Goal: Use online tool/utility: Utilize a website feature to perform a specific function

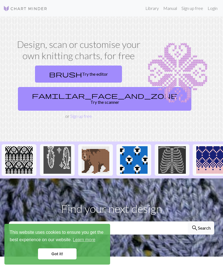
click at [89, 94] on link "familiar_face_and_zone Try the scanner" at bounding box center [105, 99] width 174 height 24
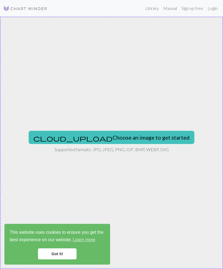
click at [98, 142] on button "cloud_upload Choose an image to get started" at bounding box center [112, 137] width 166 height 13
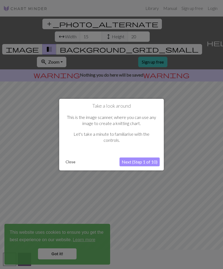
click at [69, 159] on button "Close" at bounding box center [70, 162] width 14 height 8
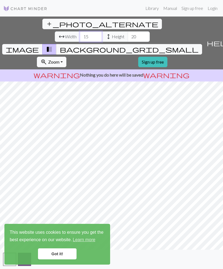
click at [80, 31] on input "15" at bounding box center [91, 36] width 22 height 10
type input "1"
type input "81"
click at [128, 31] on input "20" at bounding box center [139, 36] width 22 height 10
type input "2"
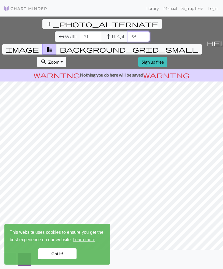
click at [128, 31] on input "56" at bounding box center [139, 36] width 22 height 10
type input "5"
type input "22"
click at [42, 24] on button "add_photo_alternate Change image" at bounding box center [102, 24] width 120 height 10
click at [61, 250] on link "Got it!" at bounding box center [57, 254] width 39 height 11
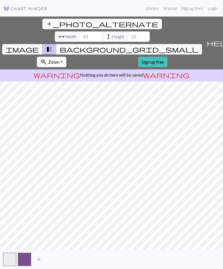
click at [138, 57] on link "Sign up free" at bounding box center [152, 62] width 29 height 10
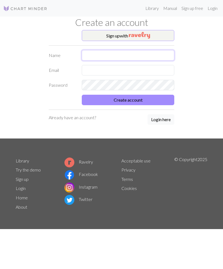
click at [127, 53] on input "text" at bounding box center [128, 55] width 93 height 10
type input "Miia"
click at [111, 74] on input "text" at bounding box center [128, 70] width 93 height 10
type input "[EMAIL_ADDRESS][DOMAIN_NAME]"
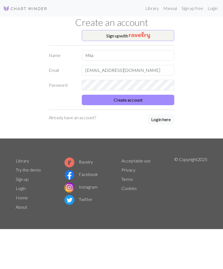
click at [153, 96] on button "Create account" at bounding box center [128, 100] width 93 height 10
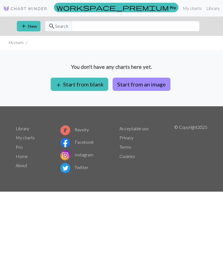
click at [154, 80] on button "Start from an image" at bounding box center [142, 84] width 58 height 13
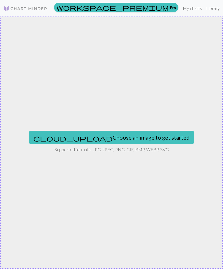
click at [128, 143] on button "cloud_upload Choose an image to get started" at bounding box center [112, 137] width 166 height 13
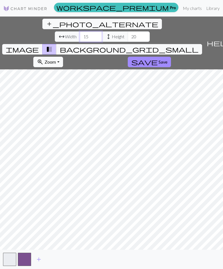
click at [80, 31] on input "15" at bounding box center [91, 36] width 22 height 10
type input "1"
type input "81"
click at [128, 31] on input "20" at bounding box center [139, 36] width 22 height 10
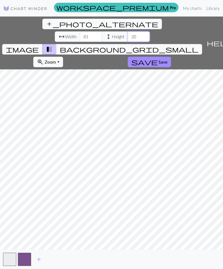
type input "2"
type input "22"
click at [159, 59] on span "Save" at bounding box center [163, 61] width 9 height 5
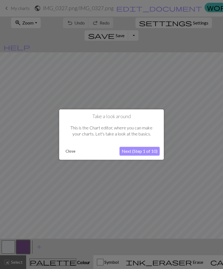
click at [63, 149] on button "Close" at bounding box center [70, 151] width 14 height 8
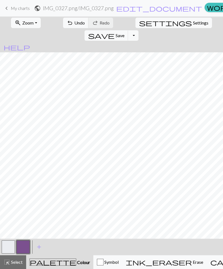
click at [22, 246] on button "button" at bounding box center [23, 247] width 13 height 13
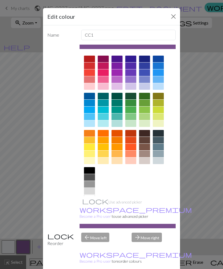
click at [85, 96] on div at bounding box center [89, 96] width 11 height 7
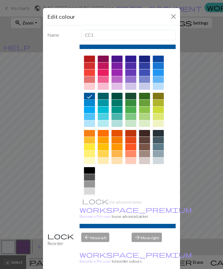
click at [175, 16] on button "Close" at bounding box center [173, 16] width 9 height 9
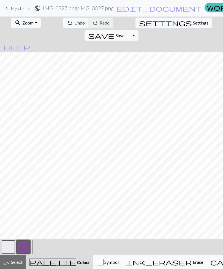
click at [22, 250] on button "button" at bounding box center [23, 247] width 13 height 13
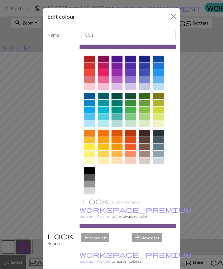
click at [92, 95] on div at bounding box center [89, 96] width 11 height 7
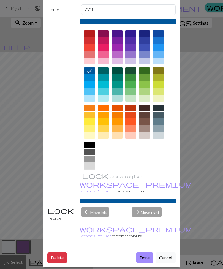
scroll to position [25, 0]
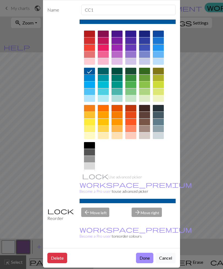
click at [143, 253] on button "Done" at bounding box center [144, 258] width 17 height 10
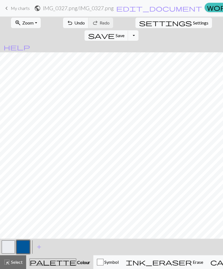
click at [4, 251] on button "button" at bounding box center [8, 247] width 13 height 13
click at [7, 242] on button "button" at bounding box center [8, 247] width 13 height 13
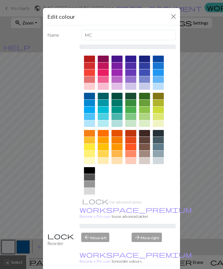
click at [90, 126] on div at bounding box center [89, 123] width 11 height 7
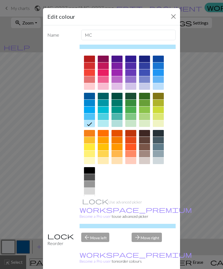
click at [103, 123] on div at bounding box center [103, 123] width 11 height 7
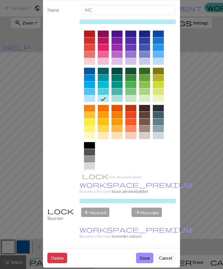
click at [144, 253] on button "Done" at bounding box center [144, 258] width 17 height 10
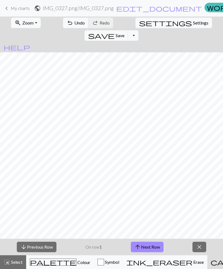
click at [198, 245] on span "close" at bounding box center [199, 247] width 7 height 8
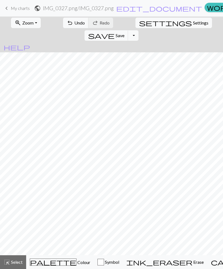
click at [67, 26] on span "undo" at bounding box center [70, 23] width 7 height 8
click at [74, 21] on span "Undo" at bounding box center [79, 22] width 10 height 5
click at [74, 20] on span "Undo" at bounding box center [79, 22] width 10 height 5
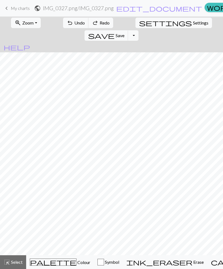
click at [66, 20] on button "undo Undo Undo" at bounding box center [76, 23] width 26 height 10
click at [74, 21] on span "Undo" at bounding box center [79, 22] width 10 height 5
click at [67, 26] on span "undo" at bounding box center [70, 23] width 7 height 8
click at [64, 25] on button "undo Undo Undo" at bounding box center [76, 23] width 26 height 10
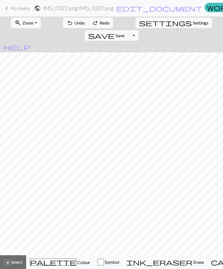
click at [64, 25] on button "undo Undo Undo" at bounding box center [76, 23] width 26 height 10
click at [67, 25] on span "undo" at bounding box center [70, 23] width 7 height 8
click at [67, 24] on span "undo" at bounding box center [70, 23] width 7 height 8
click at [67, 23] on span "undo" at bounding box center [70, 23] width 7 height 8
click at [74, 24] on span "Undo" at bounding box center [79, 22] width 10 height 5
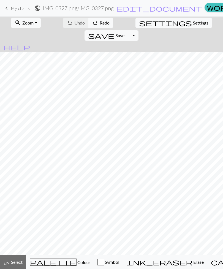
click at [65, 24] on div "undo Undo Undo redo Redo Redo" at bounding box center [87, 23] width 53 height 13
click at [66, 20] on div "undo Undo Undo redo Redo Redo" at bounding box center [87, 23] width 53 height 13
click at [68, 17] on div "undo Undo Undo redo Redo Redo" at bounding box center [87, 23] width 53 height 13
click at [69, 19] on div "undo Undo Undo redo Redo Redo" at bounding box center [87, 23] width 53 height 13
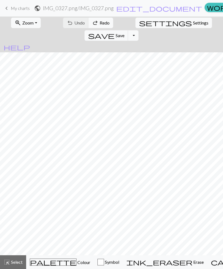
click at [69, 19] on div "undo Undo Undo redo Redo Redo" at bounding box center [87, 23] width 53 height 13
click at [33, 20] on button "zoom_in Zoom Zoom" at bounding box center [25, 23] width 29 height 10
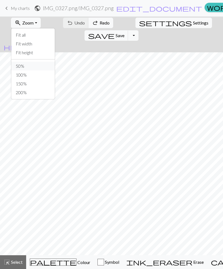
click at [32, 66] on button "50%" at bounding box center [33, 66] width 44 height 9
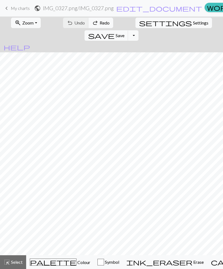
click at [33, 26] on button "zoom_in Zoom Zoom" at bounding box center [25, 23] width 29 height 10
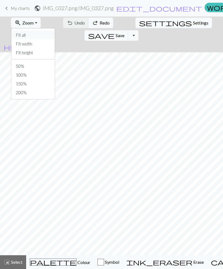
click at [35, 33] on button "Fit all" at bounding box center [33, 35] width 44 height 9
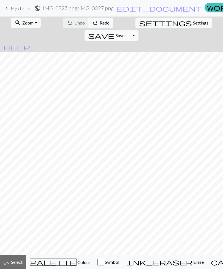
click at [27, 21] on span "Zoom" at bounding box center [27, 22] width 11 height 5
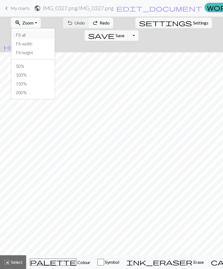
click at [33, 35] on button "Fit all" at bounding box center [33, 35] width 44 height 9
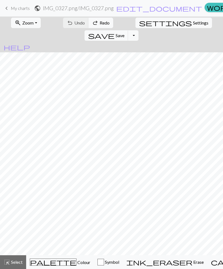
click at [27, 25] on span "Zoom" at bounding box center [27, 22] width 11 height 5
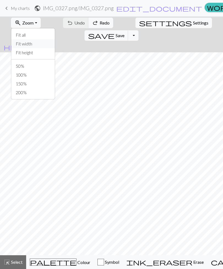
click at [32, 44] on button "Fit width" at bounding box center [33, 43] width 44 height 9
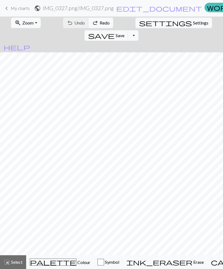
click at [27, 25] on span "Zoom" at bounding box center [27, 22] width 11 height 5
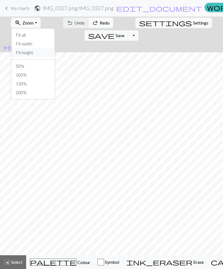
click at [31, 55] on button "Fit height" at bounding box center [33, 52] width 44 height 9
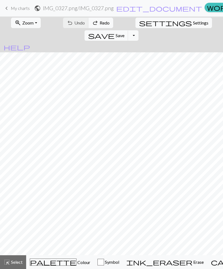
click at [28, 23] on span "Zoom" at bounding box center [27, 22] width 11 height 5
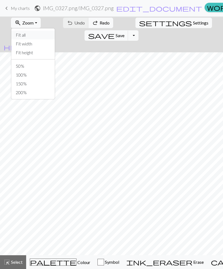
click at [35, 35] on button "Fit all" at bounding box center [33, 35] width 44 height 9
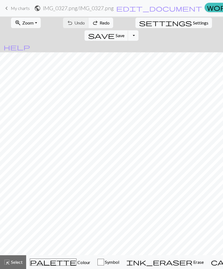
click at [10, 260] on span "highlight_alt" at bounding box center [7, 262] width 7 height 8
click at [17, 262] on span "Select" at bounding box center [16, 262] width 12 height 5
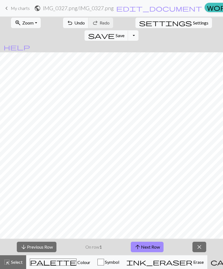
click at [200, 248] on span "close" at bounding box center [199, 247] width 7 height 8
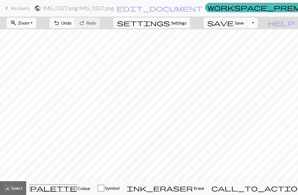
click at [29, 25] on span "Zoom" at bounding box center [23, 22] width 11 height 5
click at [25, 74] on button "100%" at bounding box center [29, 75] width 44 height 9
click at [13, 184] on button "highlight_alt Select Select" at bounding box center [13, 188] width 26 height 14
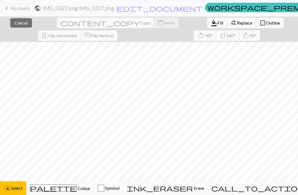
click at [9, 191] on span "highlight_alt" at bounding box center [7, 188] width 7 height 8
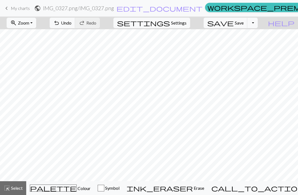
click at [17, 22] on span "zoom_in" at bounding box center [13, 23] width 7 height 8
click at [29, 64] on button "50%" at bounding box center [29, 66] width 44 height 9
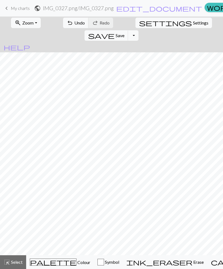
click at [67, 20] on span "undo" at bounding box center [70, 23] width 7 height 8
click at [74, 25] on span "Undo" at bounding box center [79, 22] width 10 height 5
click at [64, 26] on div "undo Undo Undo redo Redo Redo" at bounding box center [87, 23] width 53 height 13
click at [63, 25] on div "undo Undo Undo redo Redo Redo" at bounding box center [87, 23] width 53 height 13
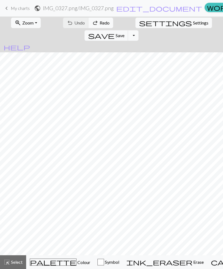
click at [63, 25] on div "undo Undo Undo redo Redo Redo" at bounding box center [87, 23] width 53 height 13
click at [62, 20] on div "undo Undo Undo redo Redo Redo" at bounding box center [87, 23] width 53 height 13
click at [64, 23] on div "undo Undo Undo redo Redo Redo" at bounding box center [87, 23] width 53 height 13
click at [64, 24] on div "undo Undo Undo redo Redo Redo" at bounding box center [87, 23] width 53 height 13
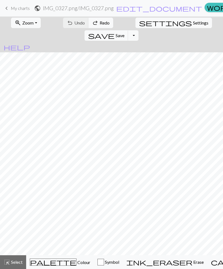
click at [10, 6] on link "keyboard_arrow_left My charts" at bounding box center [16, 8] width 26 height 9
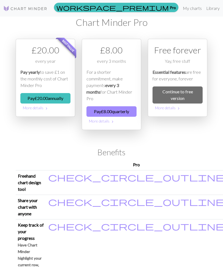
click at [190, 94] on link "Continue to free version" at bounding box center [178, 95] width 50 height 17
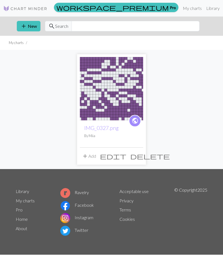
click at [28, 23] on button "add New" at bounding box center [29, 26] width 24 height 10
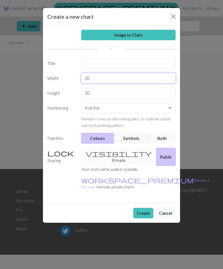
click at [125, 81] on input "20" at bounding box center [128, 78] width 95 height 10
type input "2"
type input "81"
click at [101, 92] on input "20" at bounding box center [128, 93] width 95 height 10
type input "22"
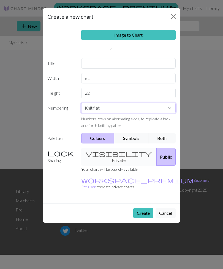
click at [165, 103] on select "Knit flat Knit in the round Lace knitting Cross stitch" at bounding box center [128, 108] width 95 height 10
click at [103, 142] on button "Colours" at bounding box center [97, 138] width 33 height 10
click at [116, 153] on div "visibility Private Public" at bounding box center [128, 157] width 101 height 18
click at [110, 157] on div "visibility Private Public" at bounding box center [128, 157] width 101 height 18
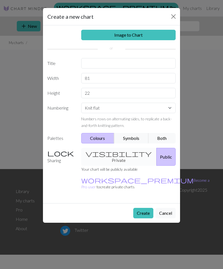
click at [157, 150] on button "Public" at bounding box center [166, 157] width 19 height 18
click at [160, 33] on link "Image to Chart" at bounding box center [128, 35] width 95 height 10
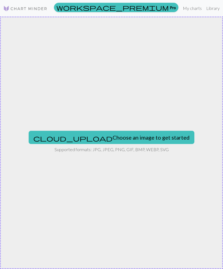
click at [140, 134] on button "cloud_upload Choose an image to get started" at bounding box center [112, 137] width 166 height 13
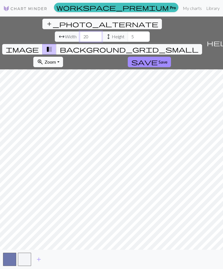
click at [80, 31] on input "20" at bounding box center [91, 36] width 22 height 10
type input "2"
type input "82"
click at [128, 31] on input "5" at bounding box center [139, 36] width 22 height 10
type input "22"
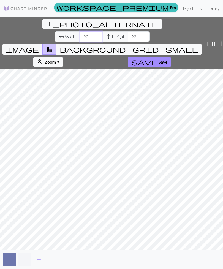
click at [80, 31] on input "82" at bounding box center [91, 36] width 22 height 10
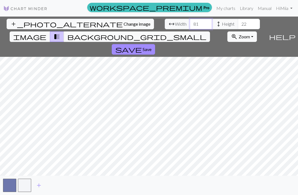
type input "81"
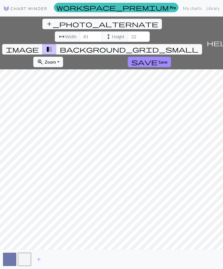
click at [159, 59] on span "Save" at bounding box center [163, 61] width 9 height 5
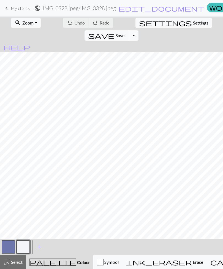
click at [61, 21] on div "undo Undo Undo redo Redo Redo" at bounding box center [87, 23] width 53 height 13
click at [11, 7] on span "My charts" at bounding box center [20, 8] width 19 height 5
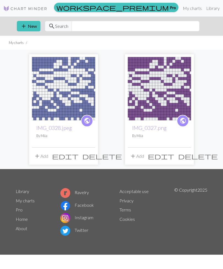
click at [76, 102] on img at bounding box center [63, 88] width 63 height 63
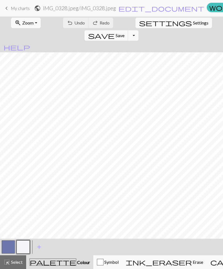
click at [18, 265] on div "highlight_alt Select Select" at bounding box center [13, 262] width 19 height 7
click at [19, 267] on button "highlight_alt Select Select" at bounding box center [13, 262] width 26 height 14
click at [21, 267] on button "highlight_alt Select Select" at bounding box center [13, 262] width 26 height 14
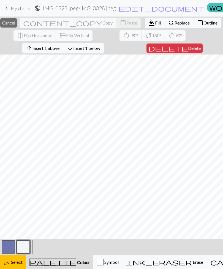
click at [180, 52] on button "delete Delete" at bounding box center [175, 48] width 56 height 9
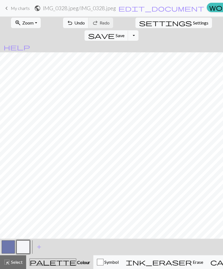
click at [16, 266] on button "highlight_alt Select Select" at bounding box center [13, 262] width 26 height 14
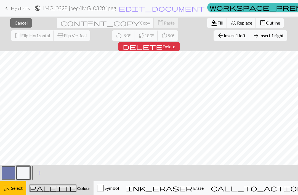
click at [179, 42] on button "delete Delete" at bounding box center [148, 46] width 61 height 9
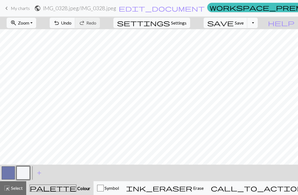
click at [223, 23] on span "Save" at bounding box center [239, 22] width 9 height 5
click at [223, 20] on span "Save" at bounding box center [239, 22] width 9 height 5
click at [223, 23] on span "save" at bounding box center [220, 23] width 26 height 8
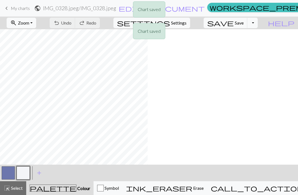
click at [18, 183] on button "highlight_alt Select Select" at bounding box center [13, 188] width 26 height 14
click at [15, 185] on span "Select" at bounding box center [16, 187] width 12 height 5
click at [23, 171] on button "button" at bounding box center [23, 172] width 13 height 13
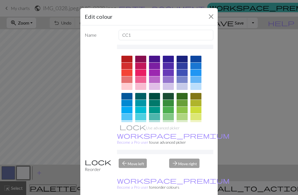
click at [223, 145] on div "Edit colour Name CC1 Use advanced picker workspace_premium Become a Pro user to…" at bounding box center [149, 97] width 298 height 195
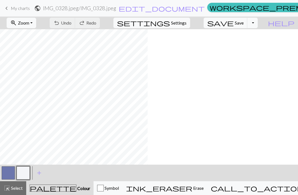
click at [8, 170] on button "button" at bounding box center [8, 172] width 13 height 13
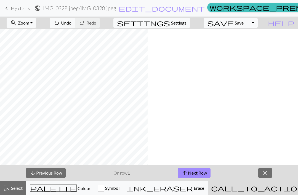
click at [223, 169] on span "close" at bounding box center [265, 173] width 7 height 8
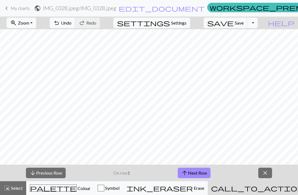
click at [56, 191] on span "palette" at bounding box center [53, 188] width 46 height 8
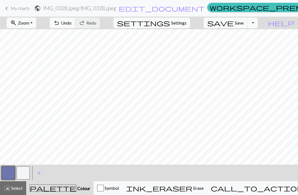
click at [223, 192] on button "call_to_action Knitting mode Knitting mode" at bounding box center [271, 188] width 128 height 14
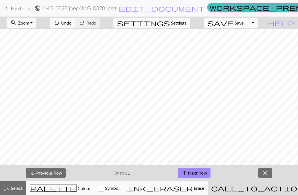
click at [206, 171] on button "arrow_upward Next Row" at bounding box center [193, 173] width 33 height 10
click at [204, 173] on button "arrow_upward Next Row" at bounding box center [193, 173] width 33 height 10
click at [27, 18] on button "zoom_in Zoom Zoom" at bounding box center [21, 23] width 29 height 10
click at [25, 75] on button "100%" at bounding box center [29, 75] width 44 height 9
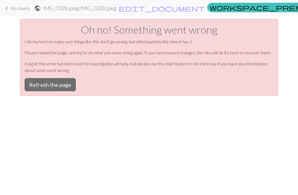
click at [43, 86] on button "Refresh the page" at bounding box center [50, 84] width 51 height 13
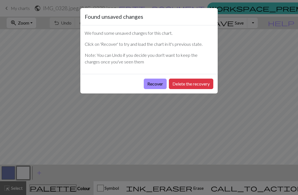
click at [155, 85] on button "Recover" at bounding box center [155, 84] width 23 height 10
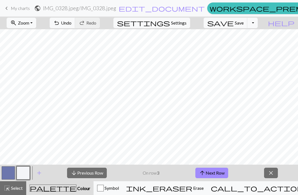
click at [214, 170] on button "arrow_upward Next Row" at bounding box center [211, 173] width 33 height 10
click at [213, 176] on button "arrow_upward Next Row" at bounding box center [211, 173] width 33 height 10
click at [213, 170] on button "arrow_upward Next Row" at bounding box center [211, 173] width 33 height 10
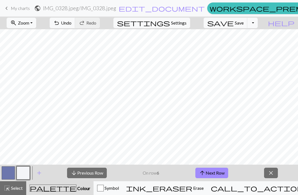
click at [221, 170] on button "arrow_upward Next Row" at bounding box center [211, 173] width 33 height 10
click at [210, 175] on button "arrow_upward Next Row" at bounding box center [211, 173] width 33 height 10
click at [212, 174] on button "arrow_upward Next Row" at bounding box center [211, 173] width 33 height 10
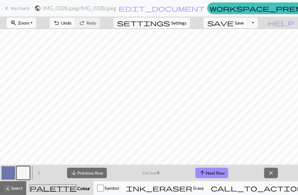
scroll to position [1, 0]
click at [216, 174] on button "arrow_upward Next Row" at bounding box center [211, 173] width 33 height 10
